Goal: Navigation & Orientation: Find specific page/section

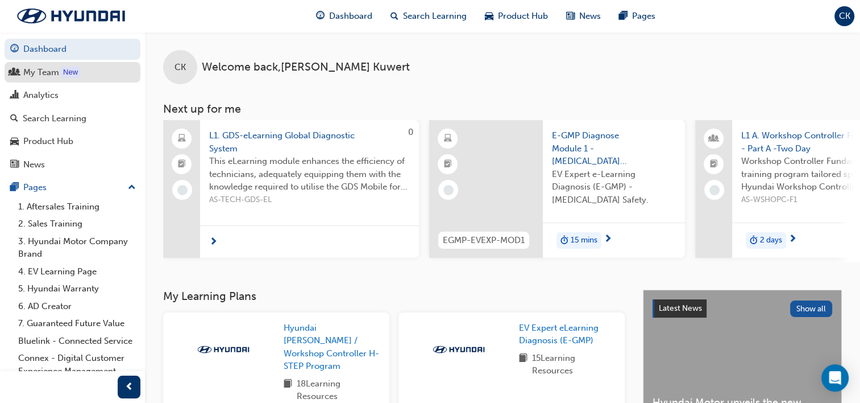
click at [53, 69] on div "My Team" at bounding box center [41, 72] width 36 height 13
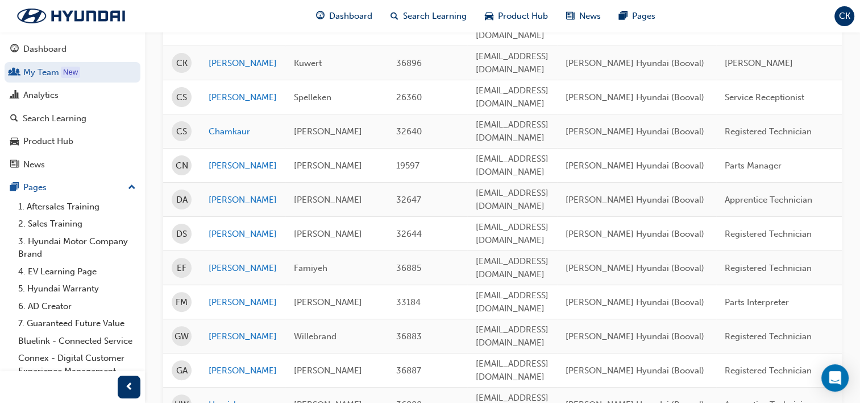
scroll to position [341, 0]
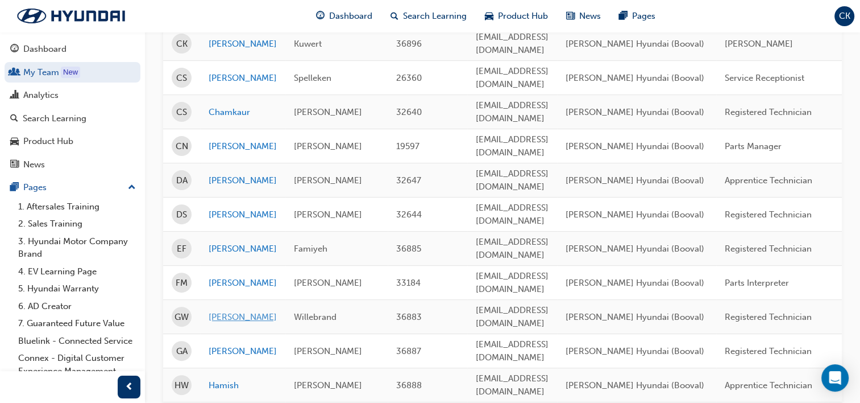
click at [232, 310] on link "[PERSON_NAME]" at bounding box center [243, 316] width 68 height 13
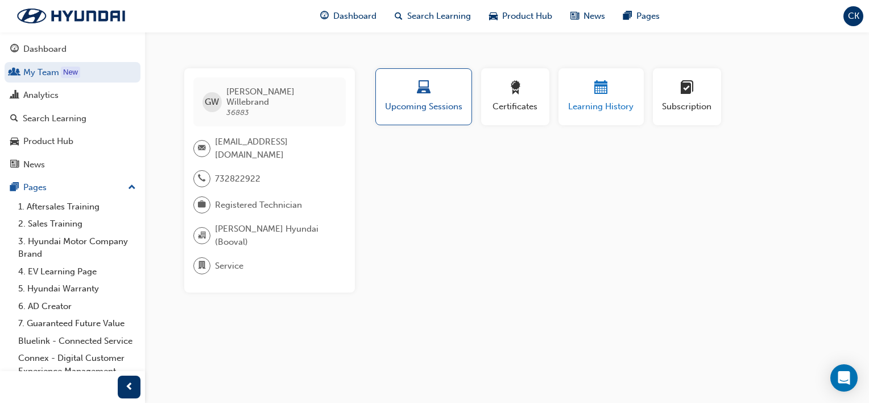
click at [577, 104] on span "Learning History" at bounding box center [601, 106] width 68 height 13
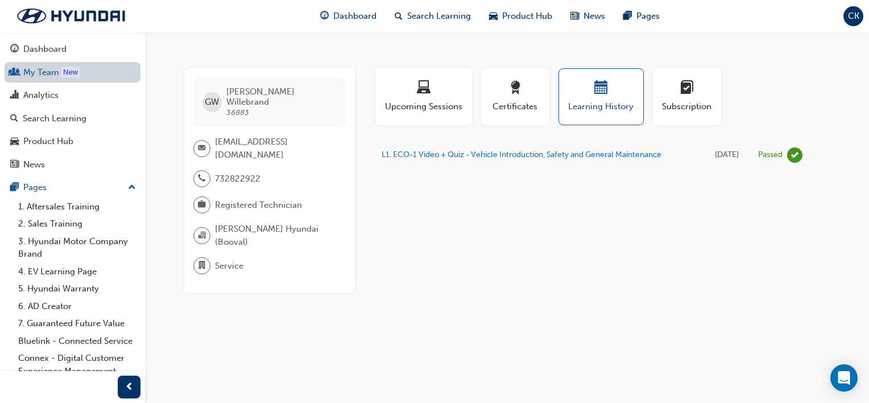
click at [50, 72] on link "My Team New" at bounding box center [73, 72] width 136 height 21
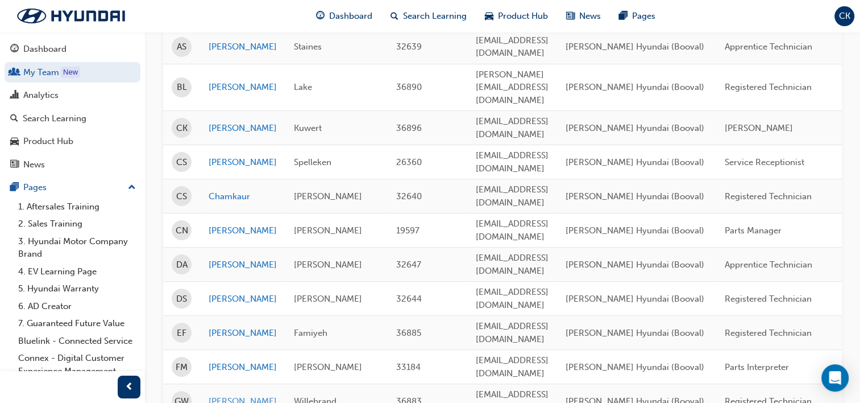
scroll to position [284, 0]
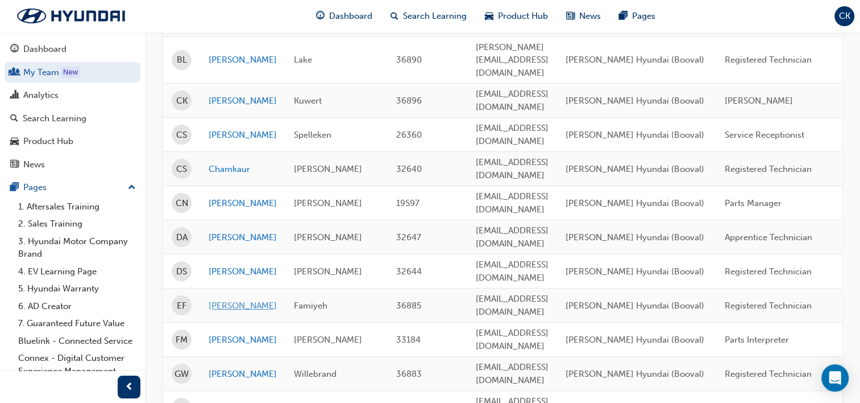
click at [230, 299] on link "[PERSON_NAME]" at bounding box center [243, 305] width 68 height 13
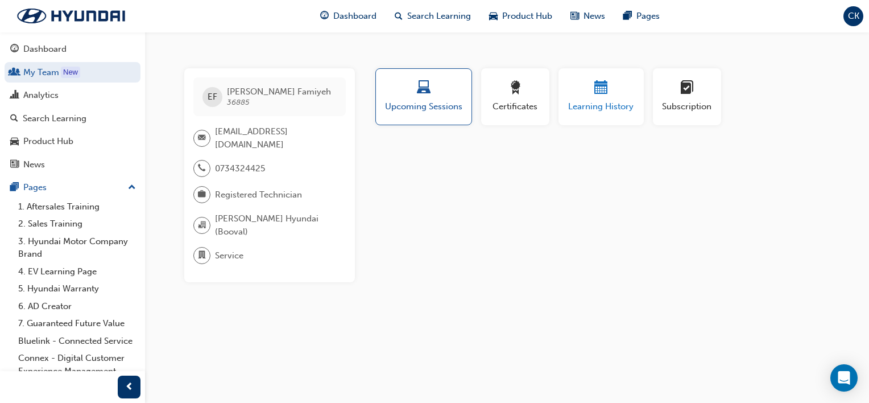
click at [582, 93] on div "button" at bounding box center [601, 90] width 68 height 18
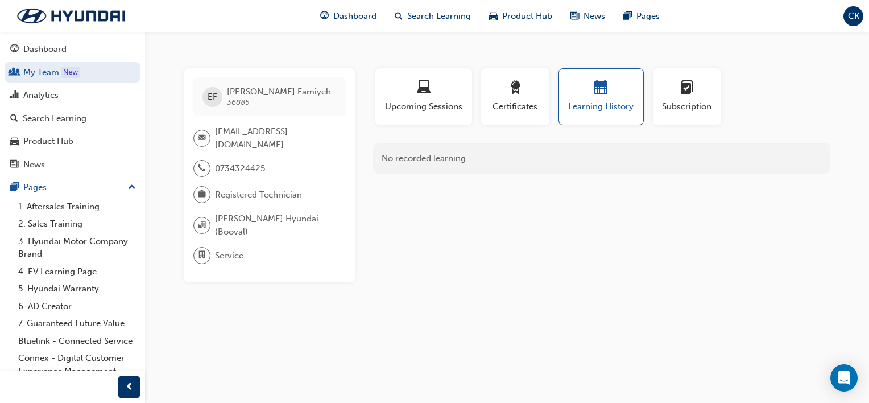
click at [855, 11] on span "CK" at bounding box center [853, 16] width 11 height 13
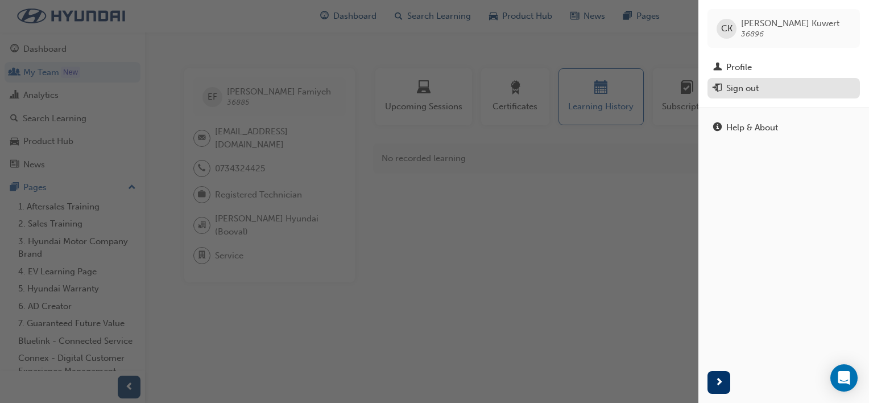
click at [730, 87] on div "Sign out" at bounding box center [742, 88] width 32 height 13
